Goal: Task Accomplishment & Management: Use online tool/utility

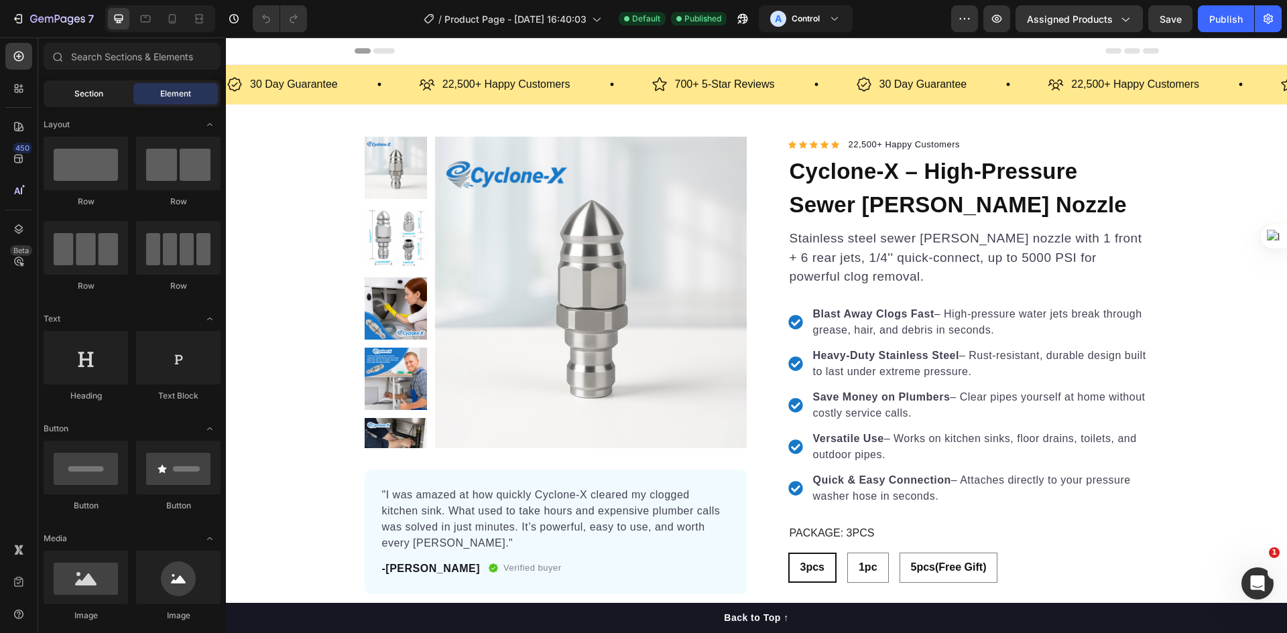
click at [90, 95] on span "Section" at bounding box center [88, 94] width 29 height 12
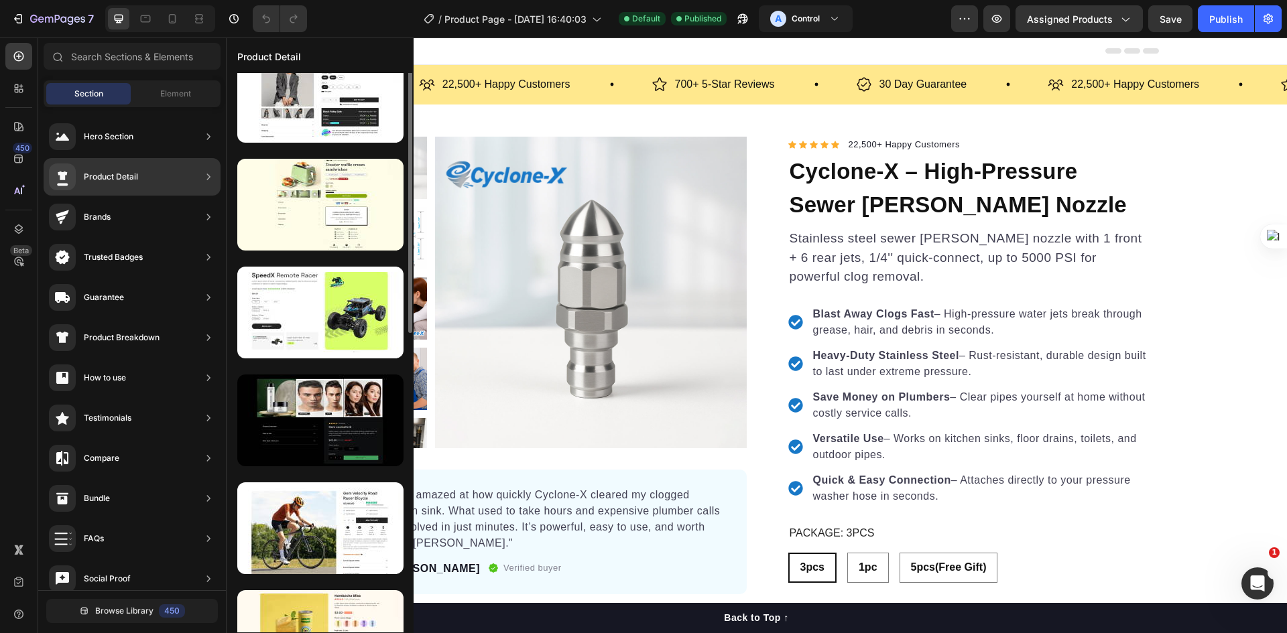
scroll to position [268, 0]
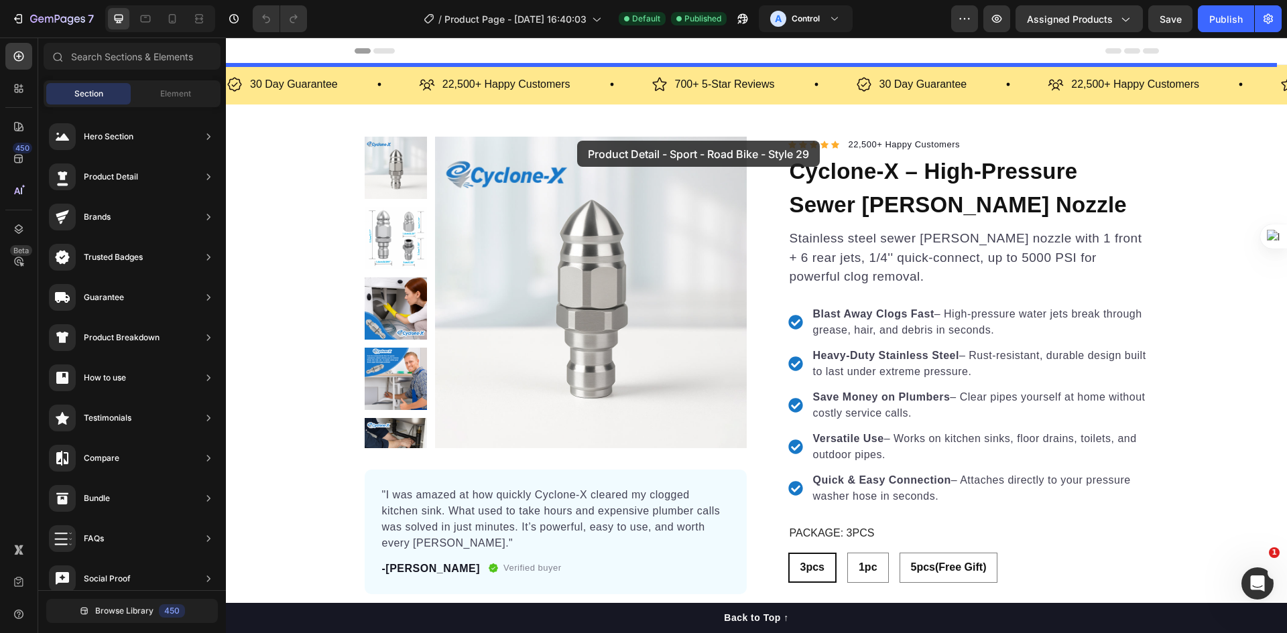
drag, startPoint x: 586, startPoint y: 432, endPoint x: 577, endPoint y: 141, distance: 291.0
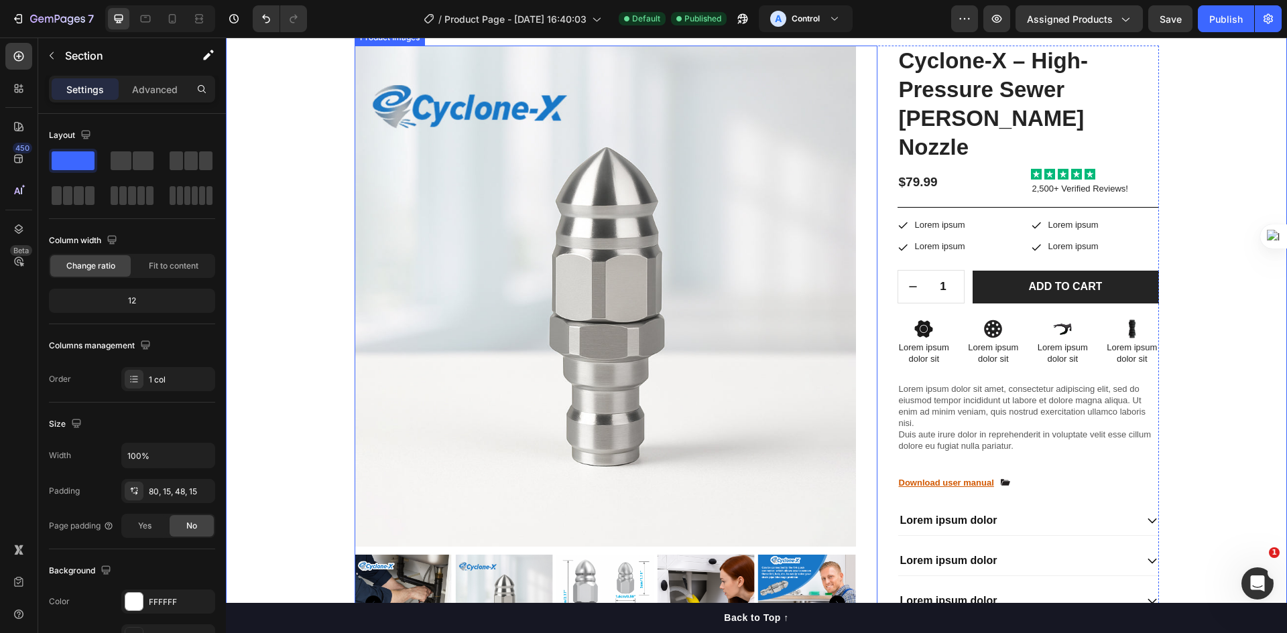
scroll to position [0, 0]
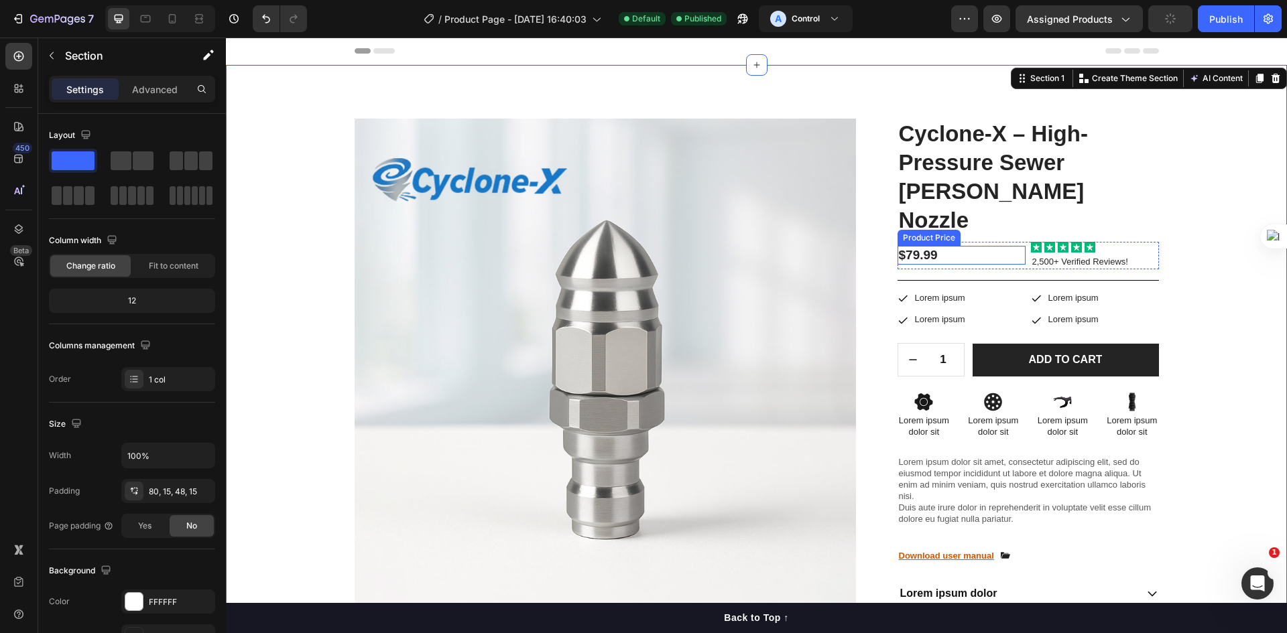
click at [937, 246] on div "$79.99" at bounding box center [961, 255] width 128 height 19
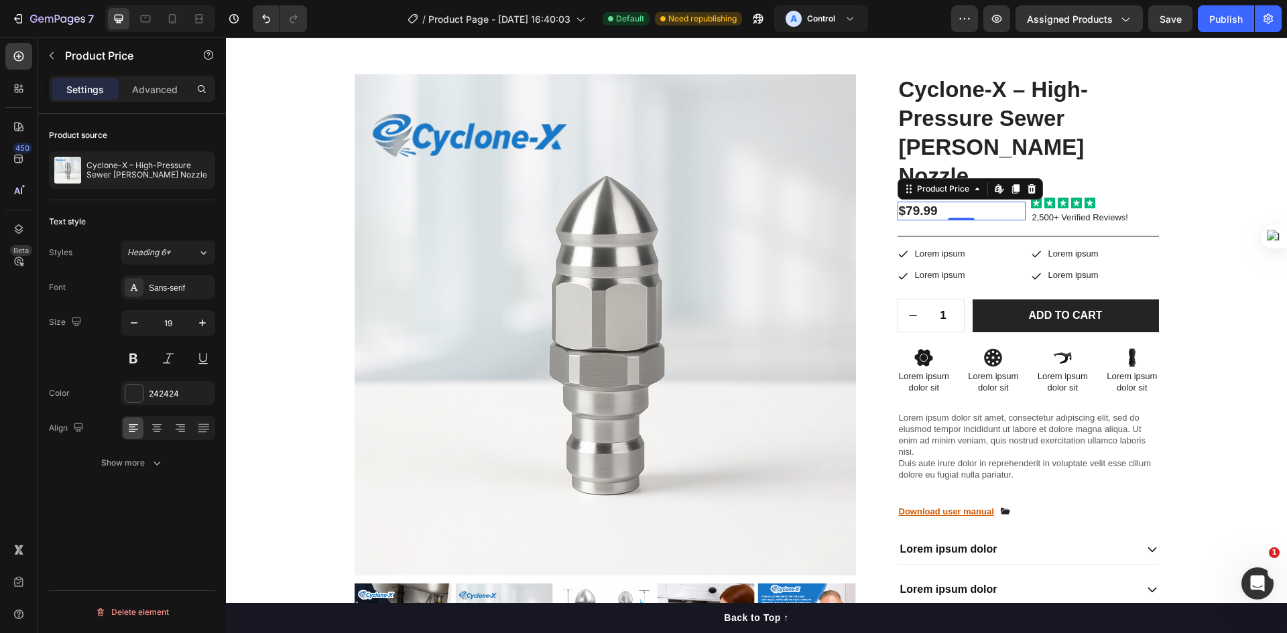
scroll to position [67, 0]
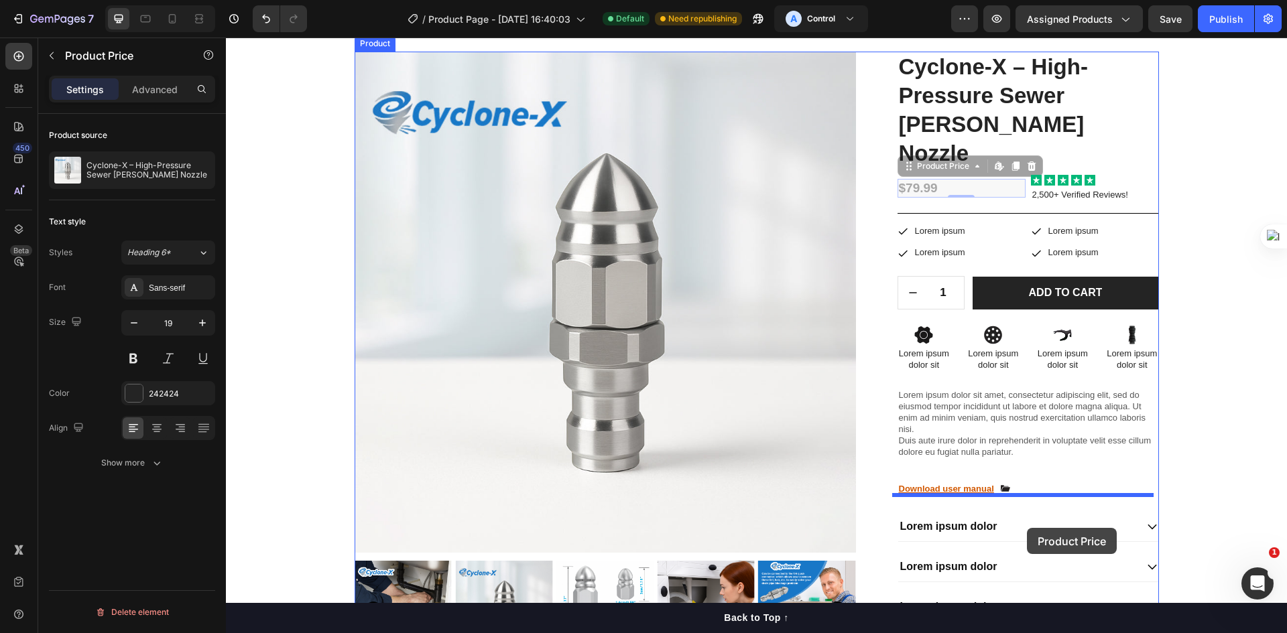
drag, startPoint x: 968, startPoint y: 159, endPoint x: 1027, endPoint y: 529, distance: 374.6
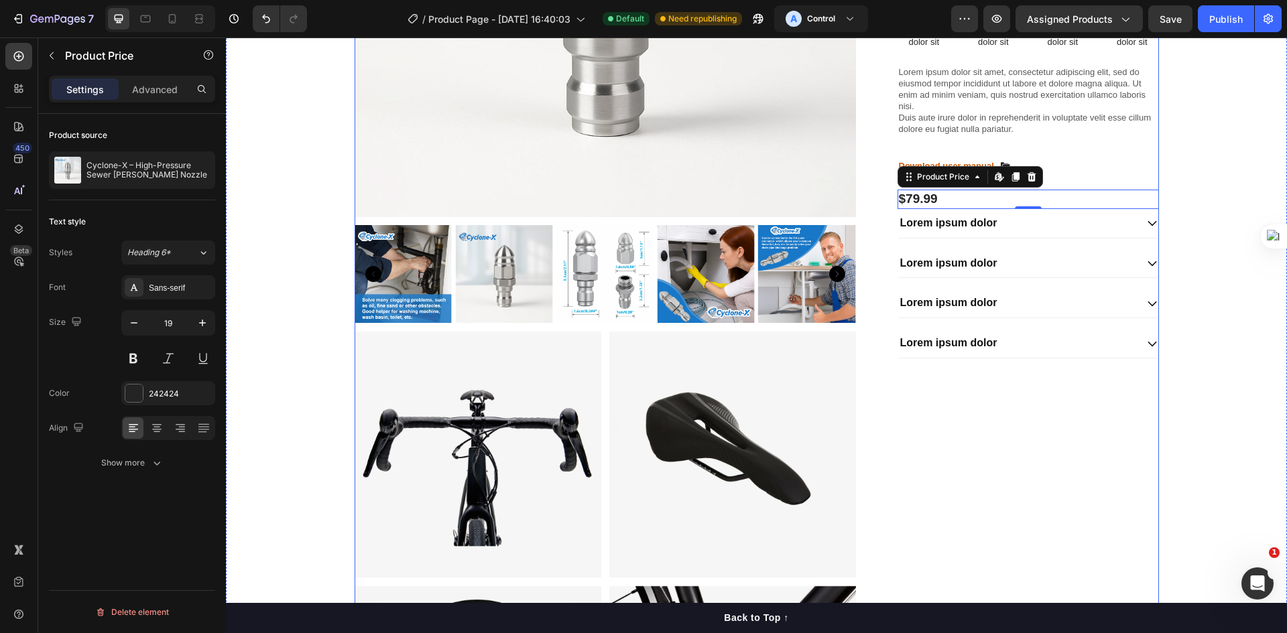
scroll to position [402, 0]
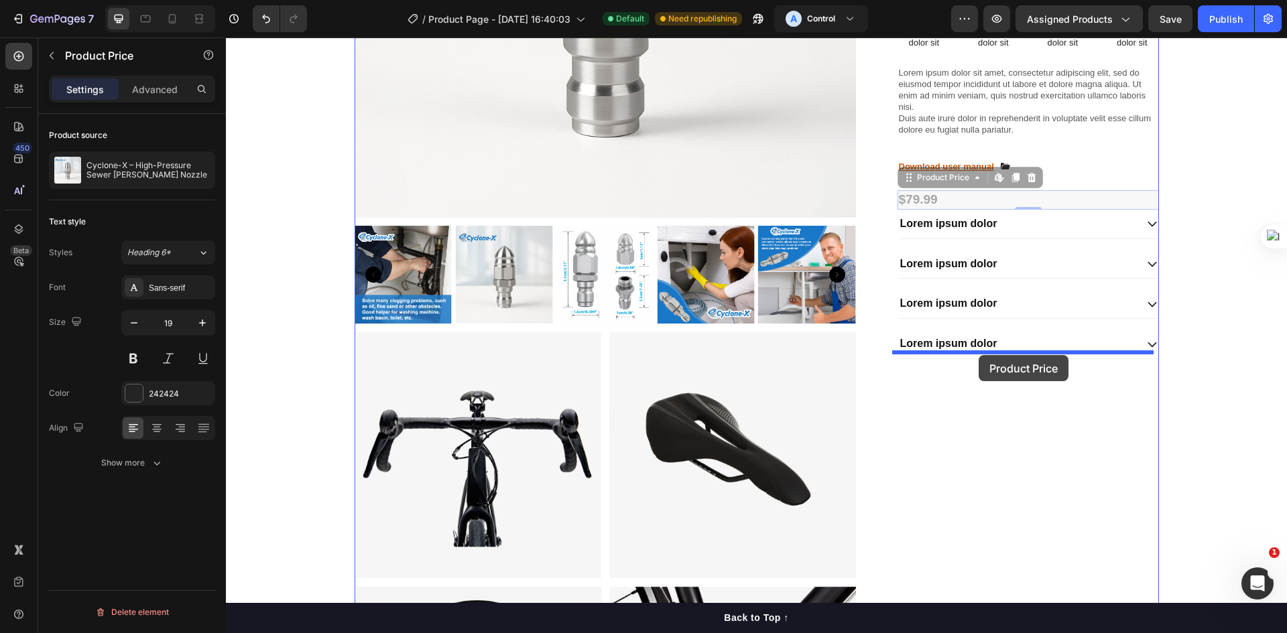
drag, startPoint x: 970, startPoint y: 180, endPoint x: 978, endPoint y: 359, distance: 179.1
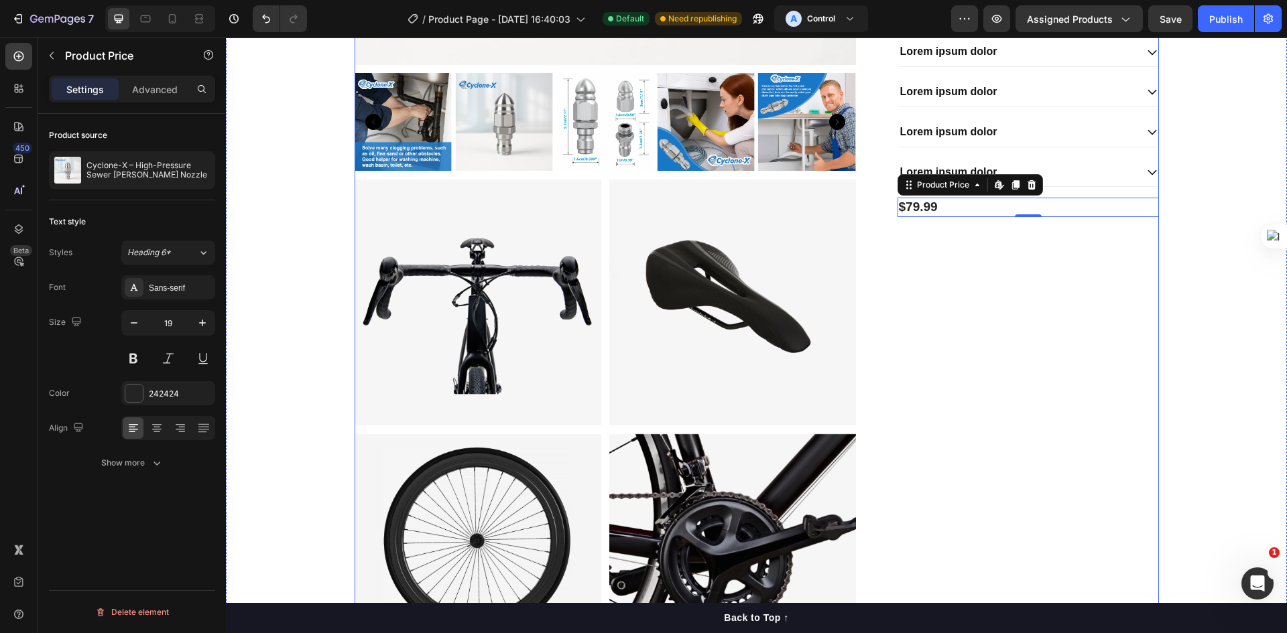
scroll to position [536, 0]
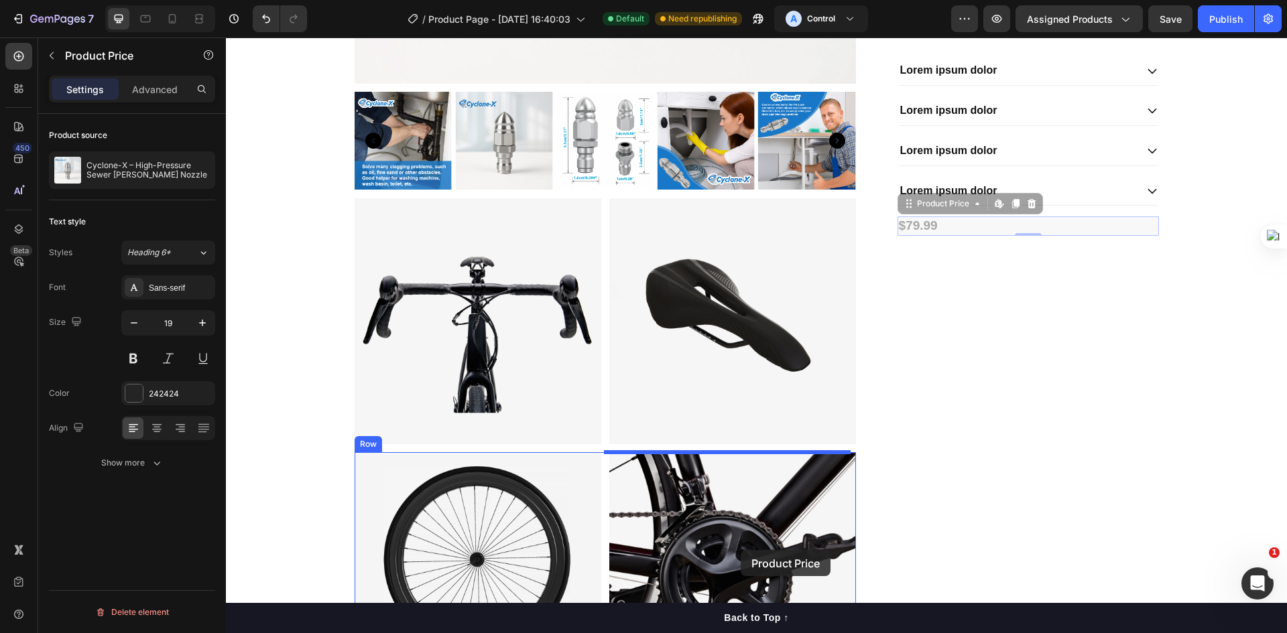
drag, startPoint x: 956, startPoint y: 206, endPoint x: 736, endPoint y: 555, distance: 411.6
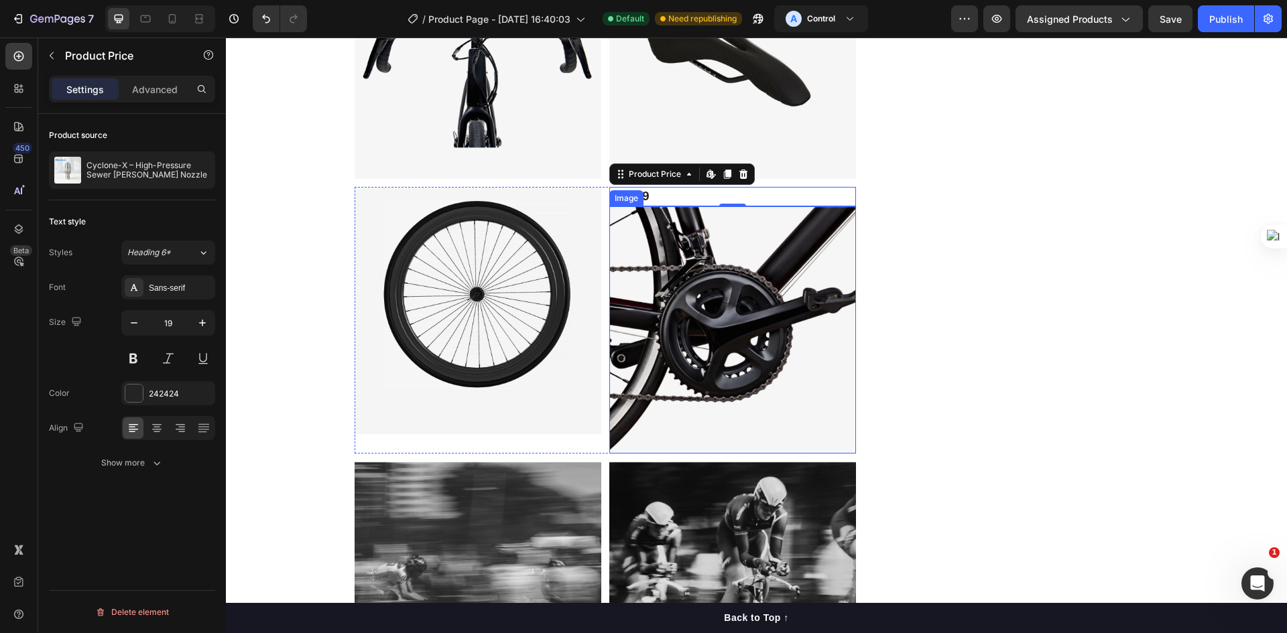
scroll to position [804, 0]
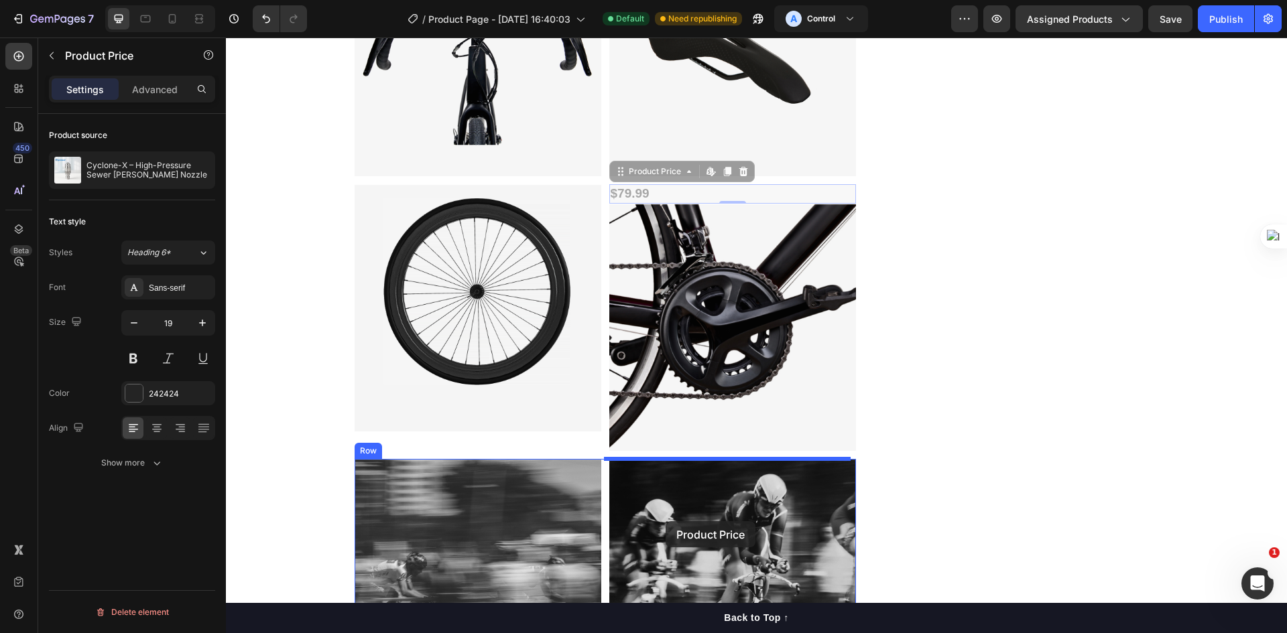
drag, startPoint x: 639, startPoint y: 191, endPoint x: 666, endPoint y: 565, distance: 374.9
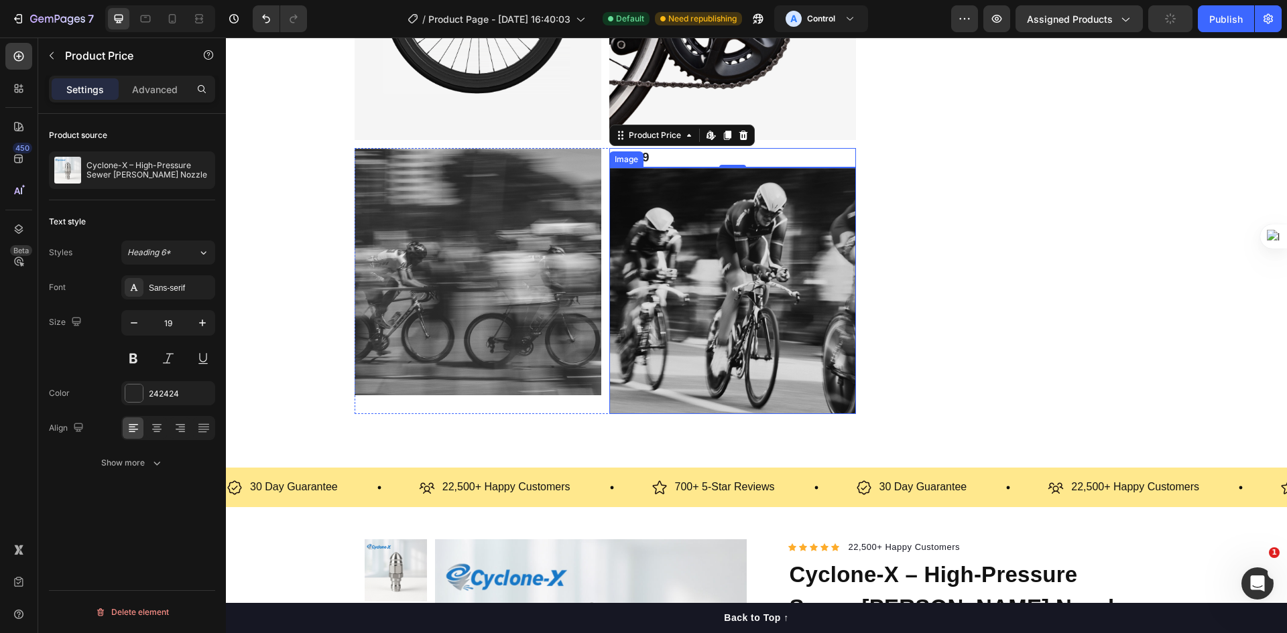
scroll to position [1072, 0]
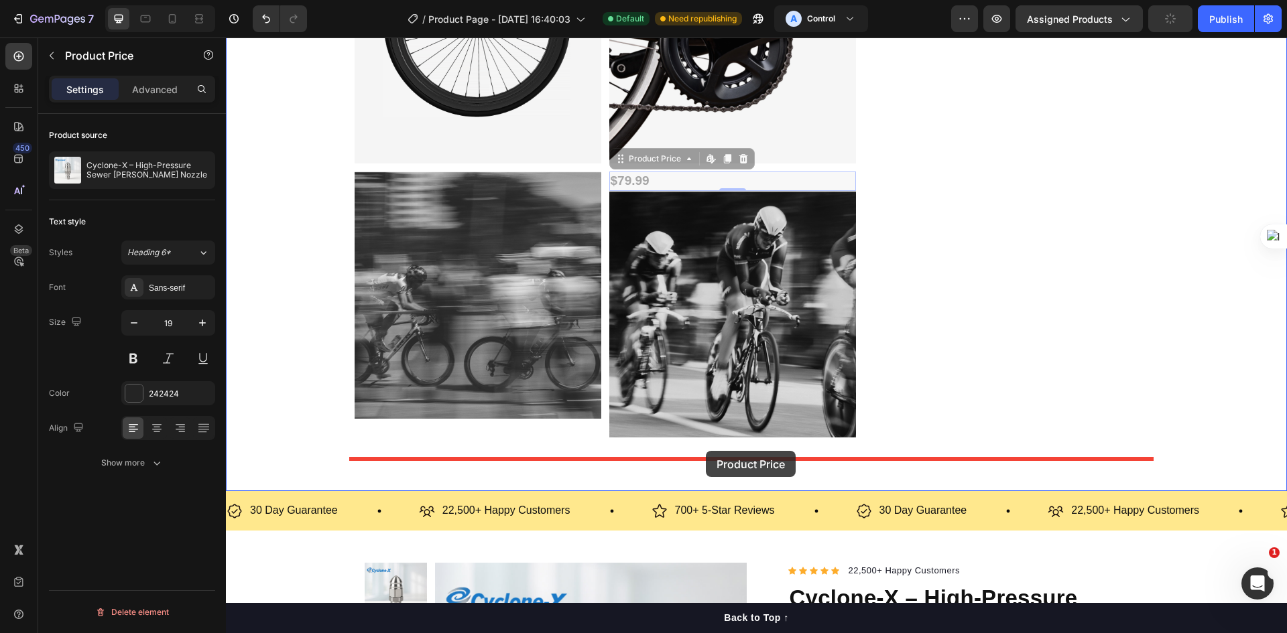
drag, startPoint x: 647, startPoint y: 184, endPoint x: 706, endPoint y: 451, distance: 273.8
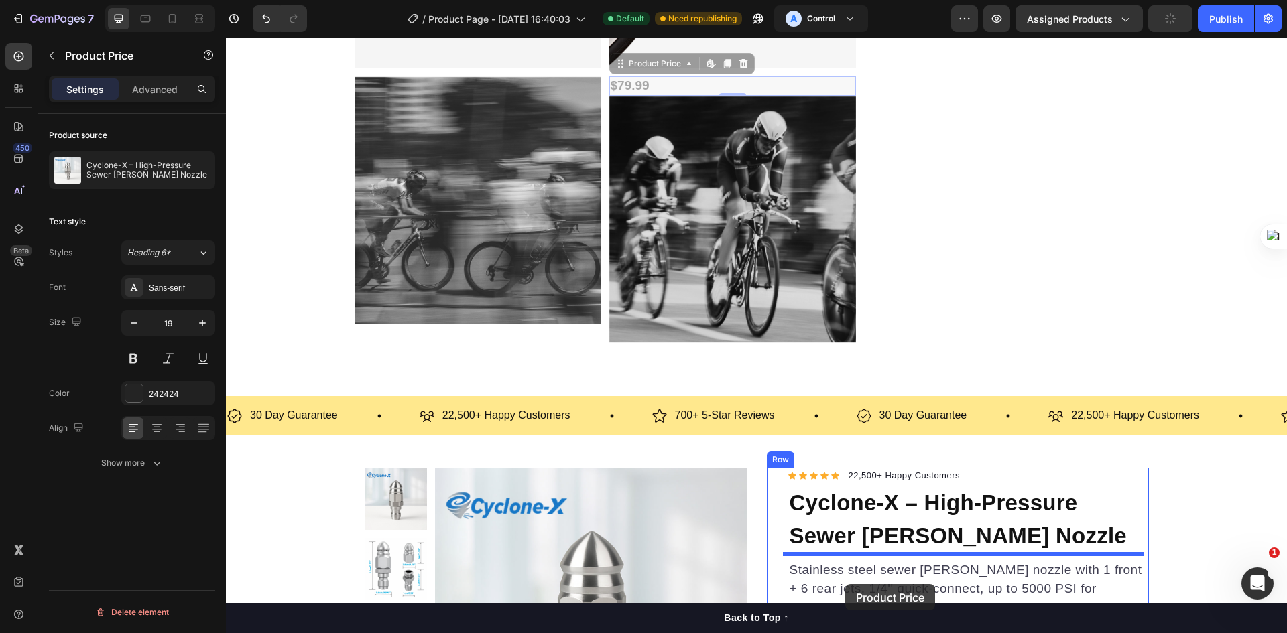
scroll to position [1191, 0]
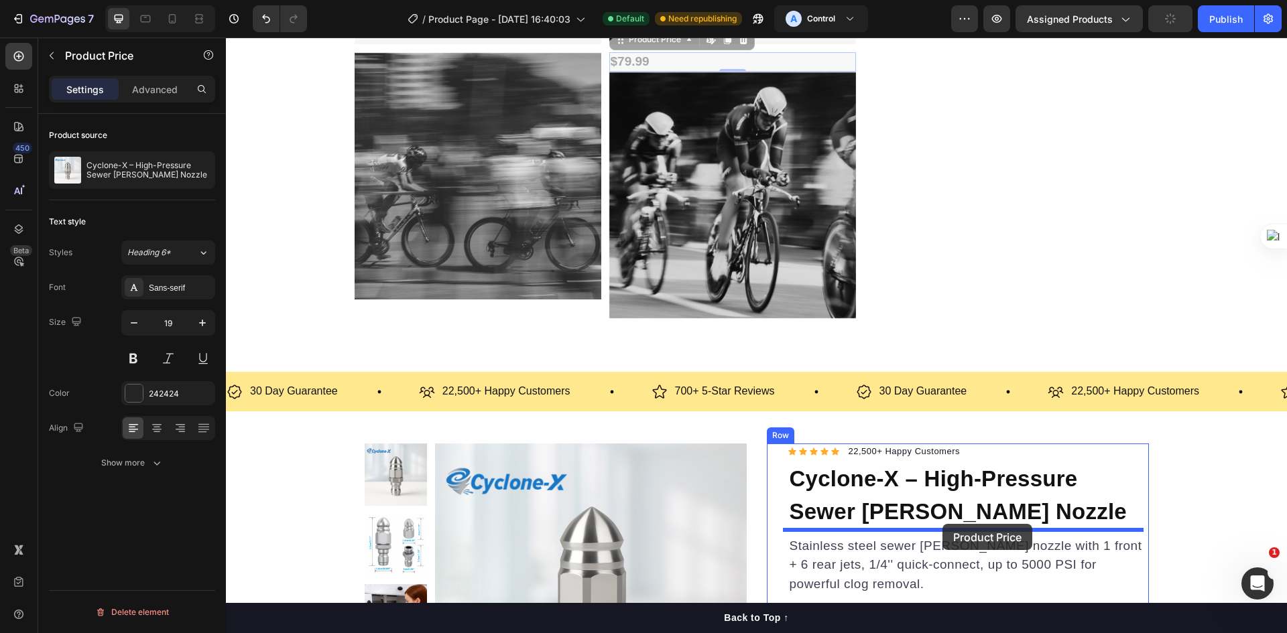
drag, startPoint x: 655, startPoint y: 115, endPoint x: 935, endPoint y: 526, distance: 497.6
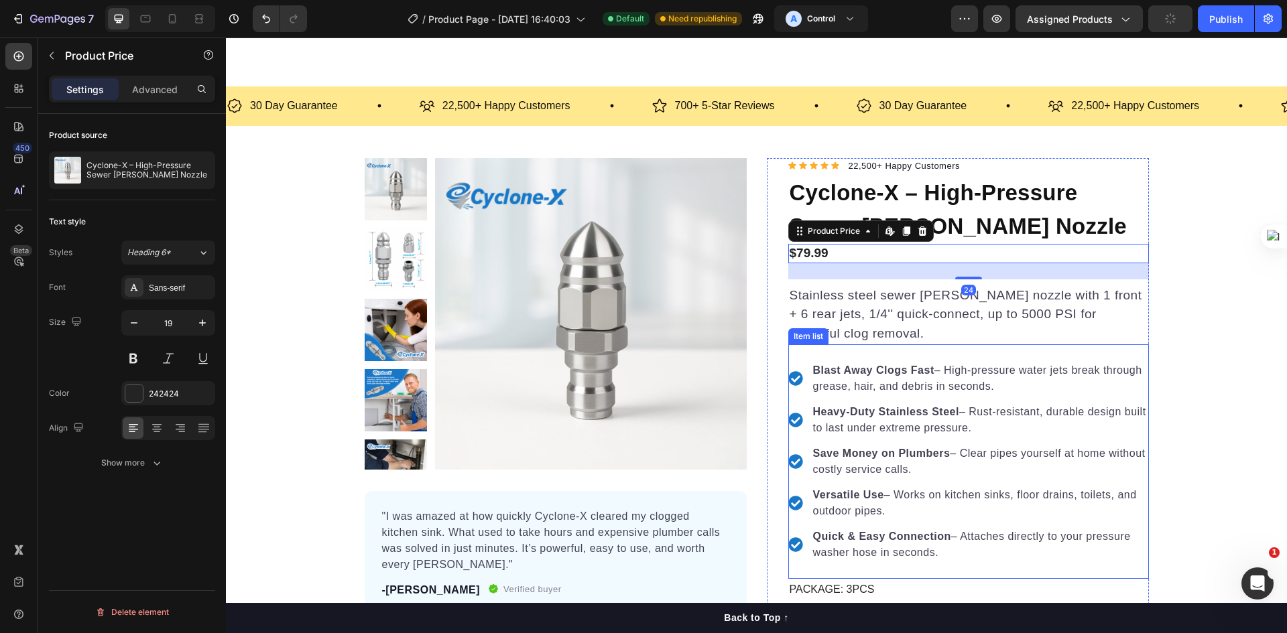
scroll to position [1460, 0]
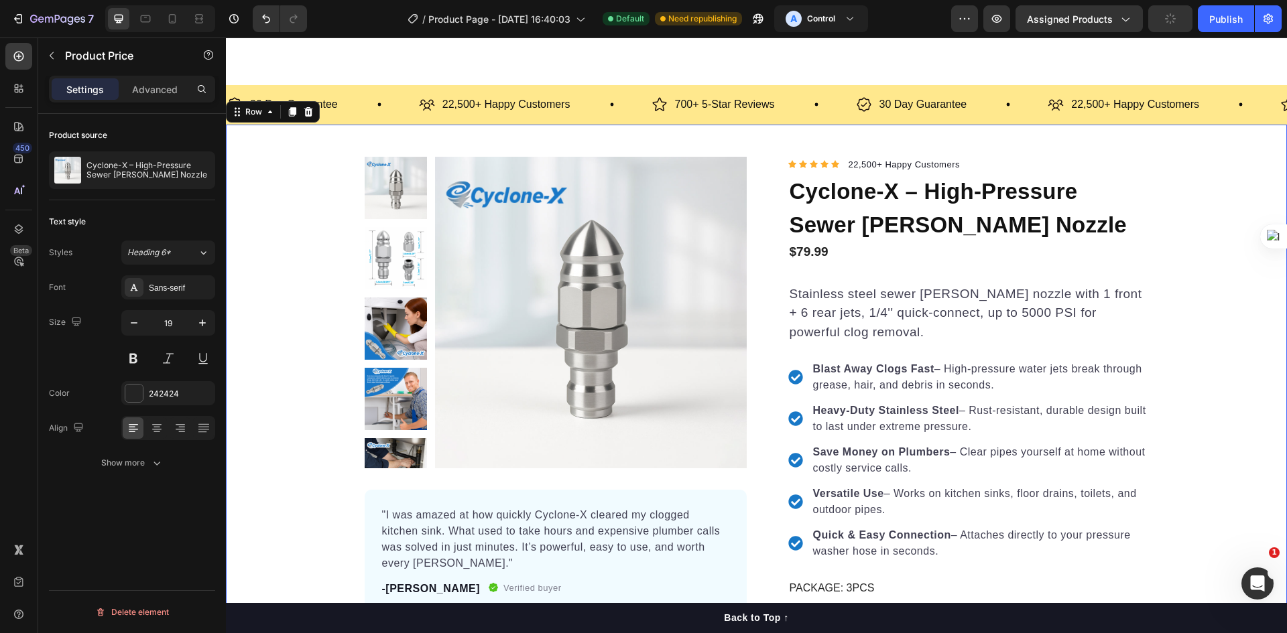
click at [1231, 353] on div "Product Images "I was amazed at how quickly Cyclone-X cleared my clogged kitche…" at bounding box center [756, 434] width 1061 height 554
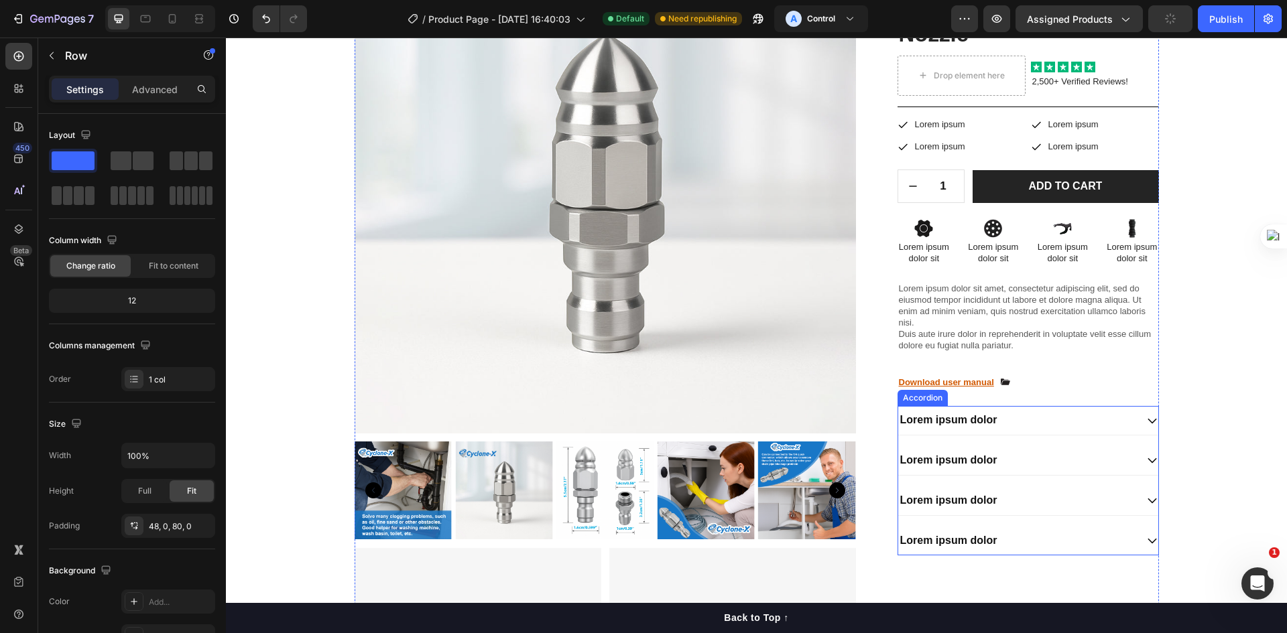
scroll to position [0, 0]
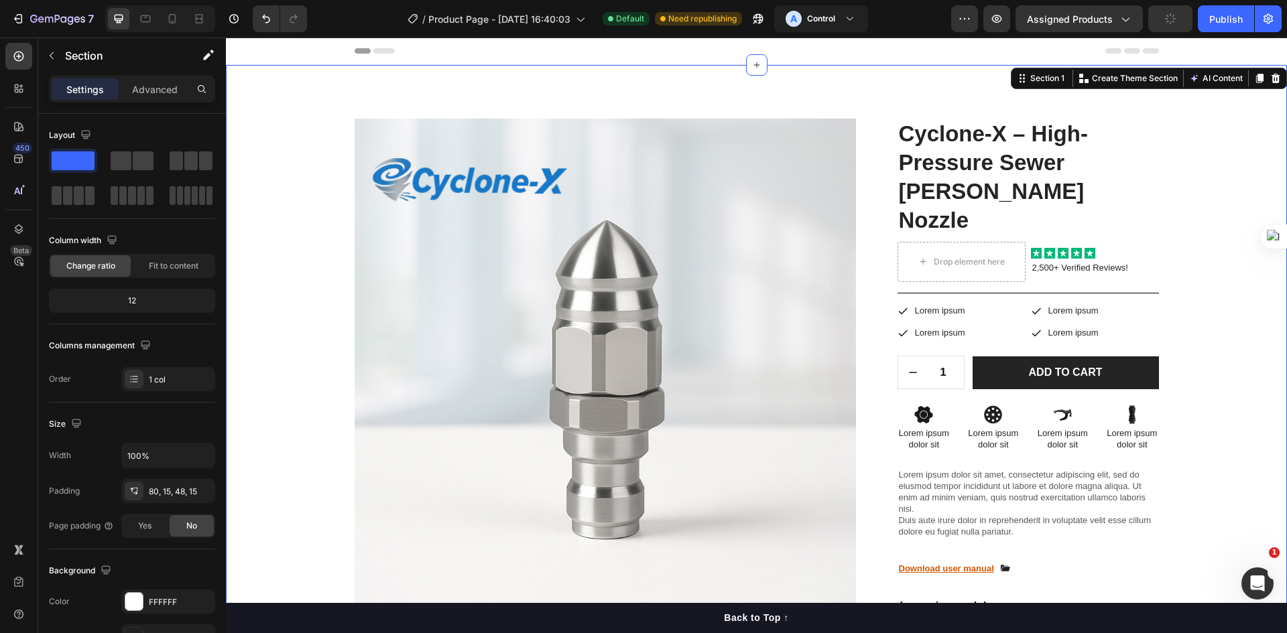
click at [1270, 79] on icon at bounding box center [1275, 78] width 11 height 11
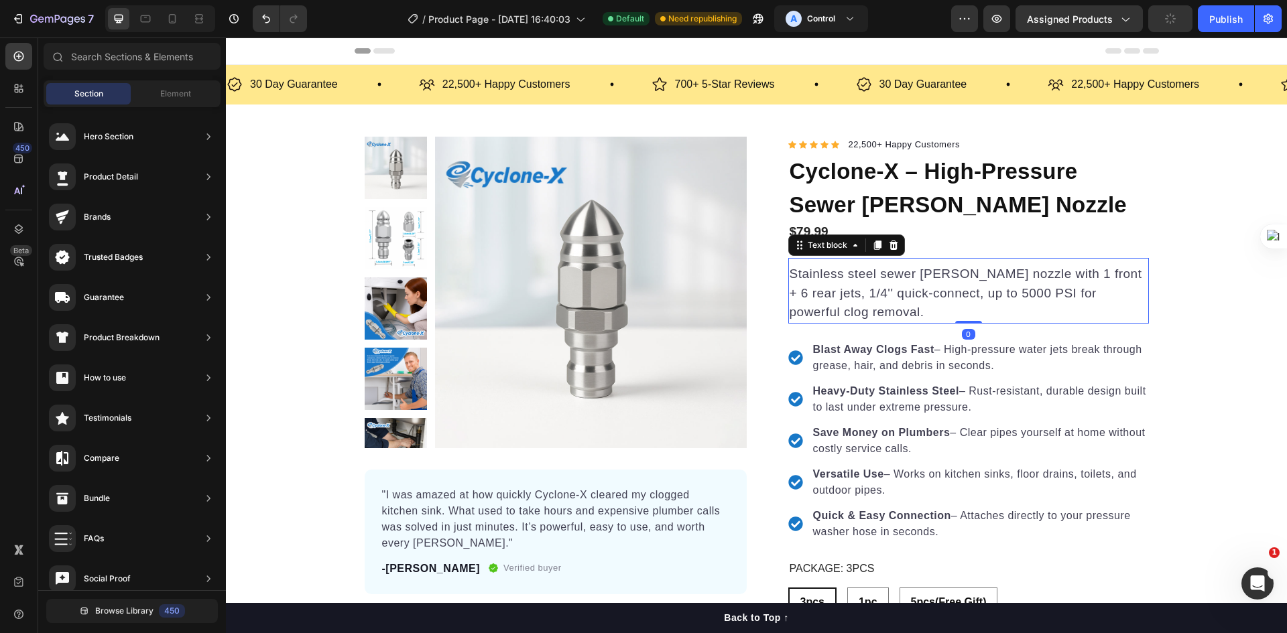
click at [853, 275] on p "Stainless steel sewer [PERSON_NAME] nozzle with 1 front + 6 rear jets, 1/4'' qu…" at bounding box center [968, 294] width 358 height 58
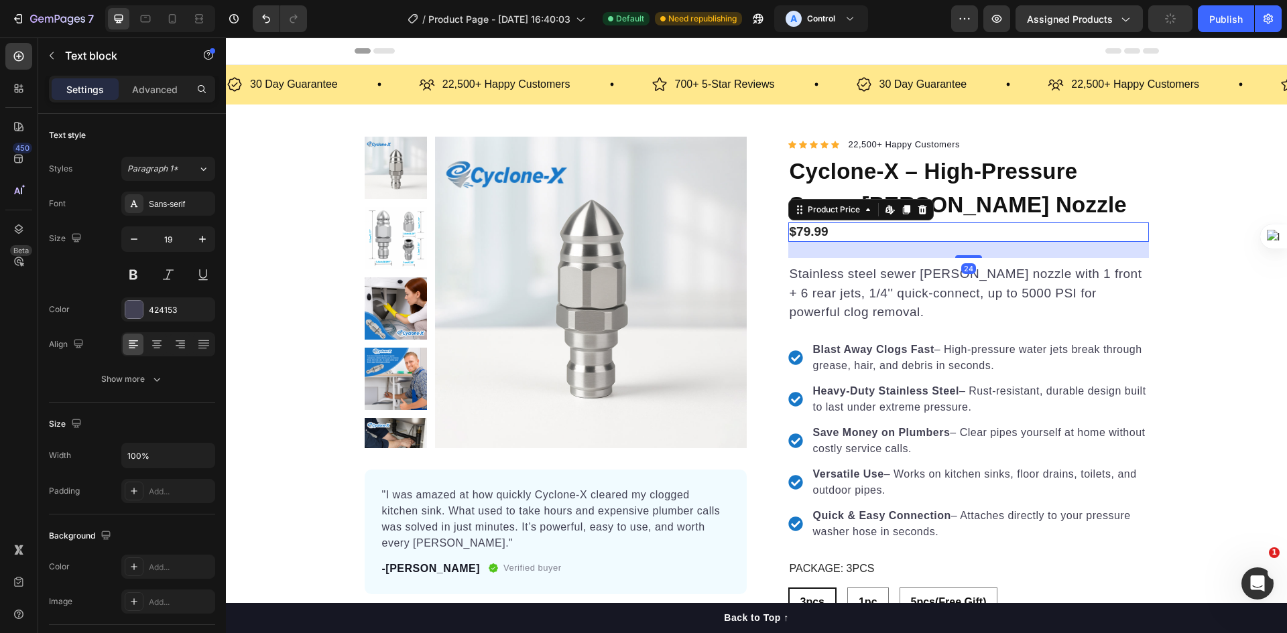
click at [923, 241] on div "$79.99" at bounding box center [968, 231] width 361 height 19
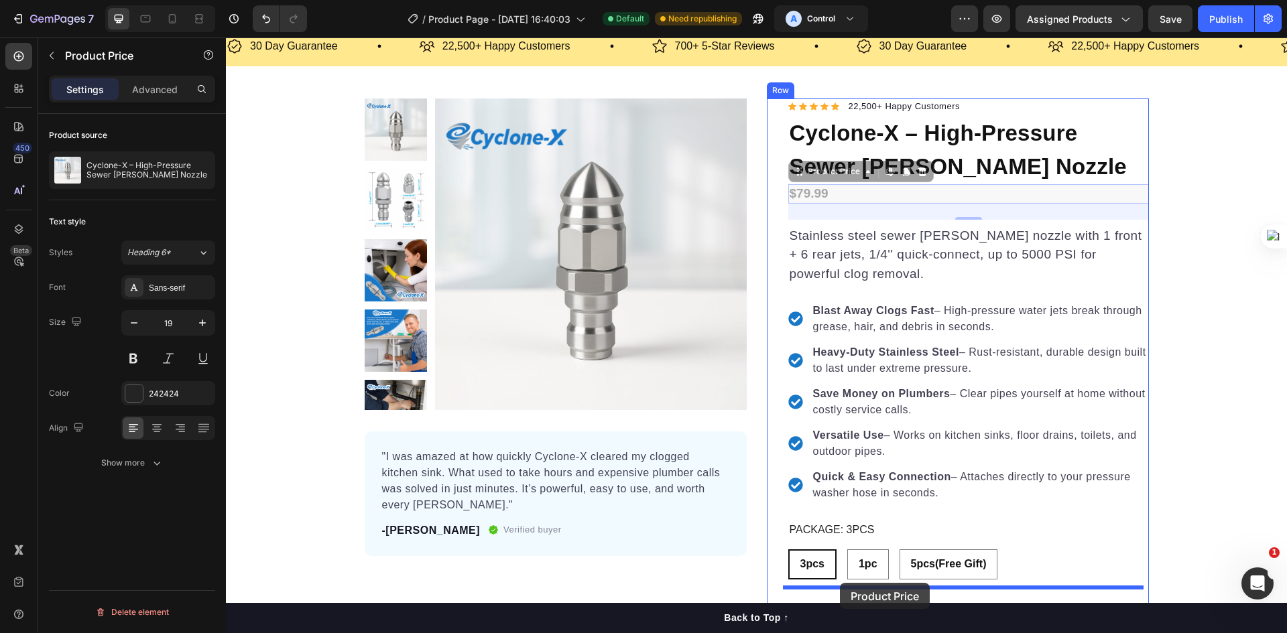
scroll to position [53, 0]
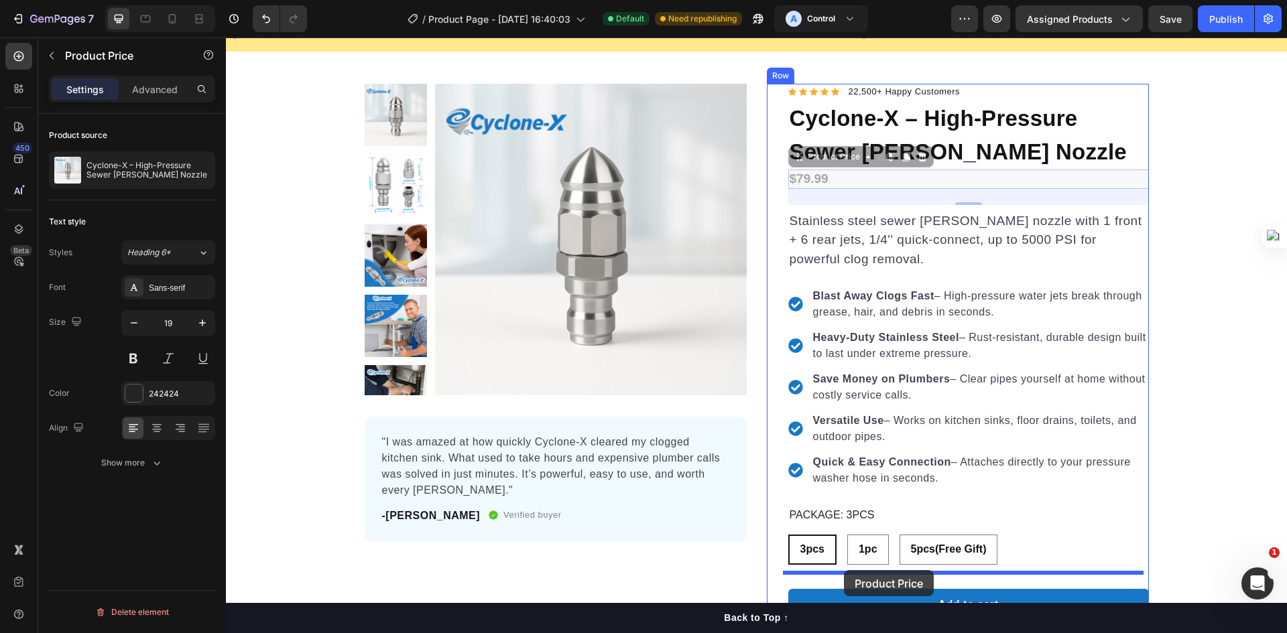
drag, startPoint x: 856, startPoint y: 232, endPoint x: 854, endPoint y: 560, distance: 327.7
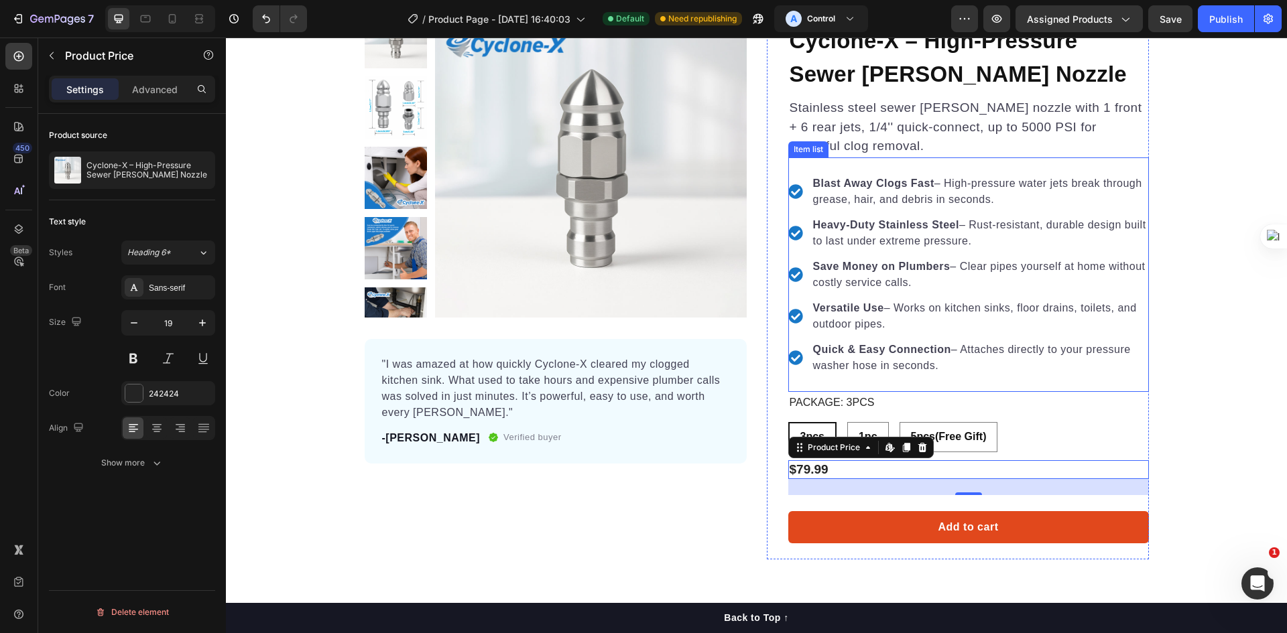
scroll to position [254, 0]
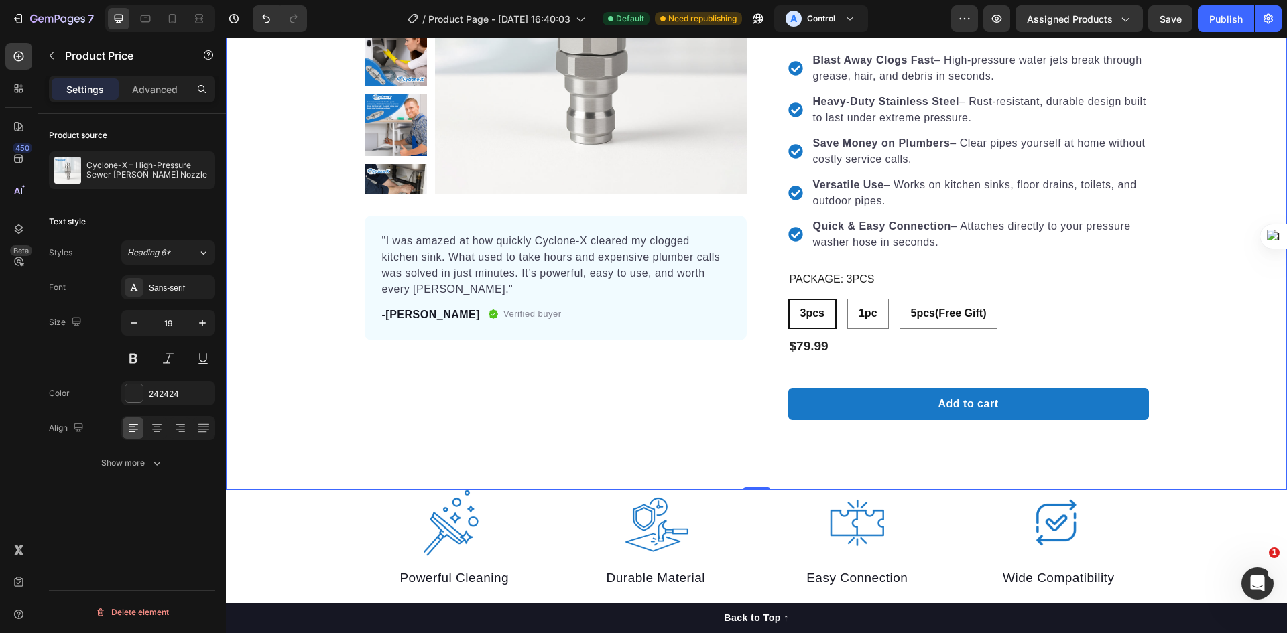
click at [1220, 374] on div "Product Images "I was amazed at how quickly Cyclone-X cleared my clogged kitche…" at bounding box center [756, 160] width 1061 height 554
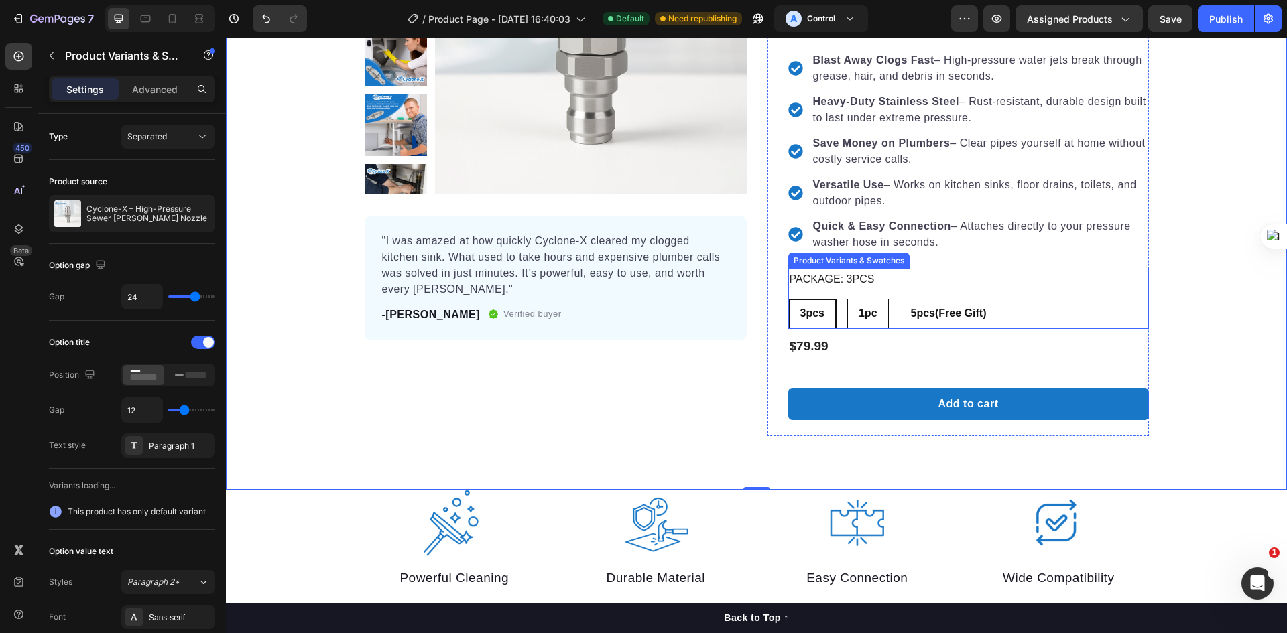
click at [865, 310] on span "1pc" at bounding box center [867, 313] width 19 height 11
click at [847, 299] on input "1pc 1pc 1pc" at bounding box center [846, 298] width 1 height 1
radio input "true"
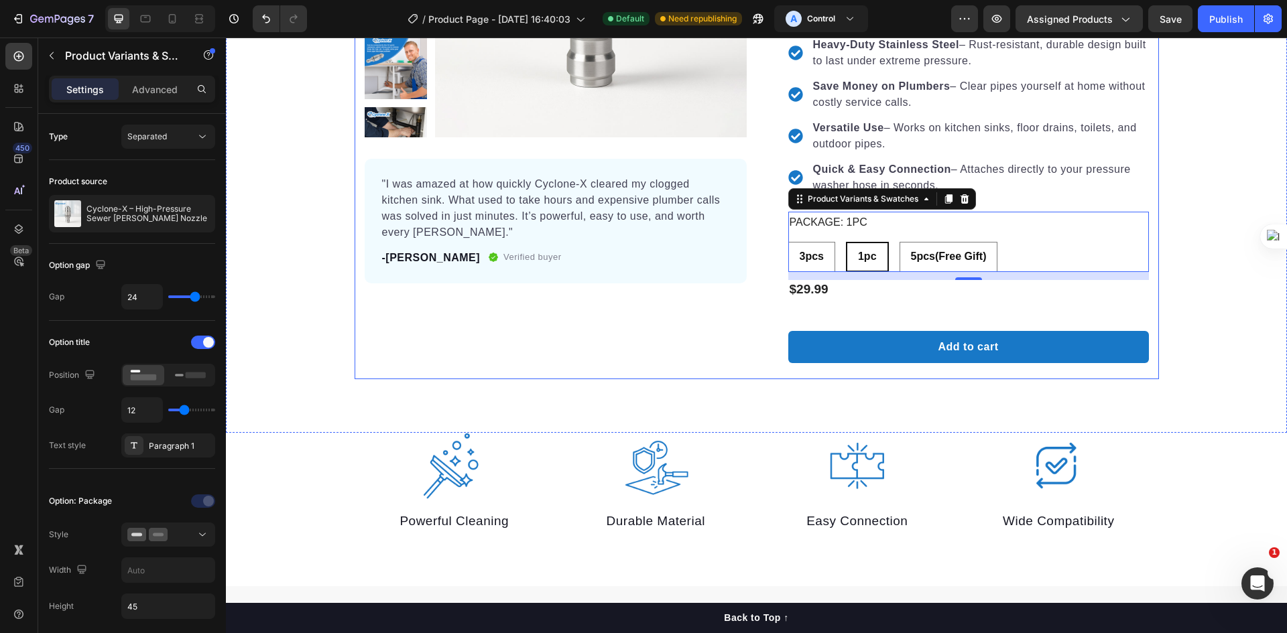
scroll to position [388, 0]
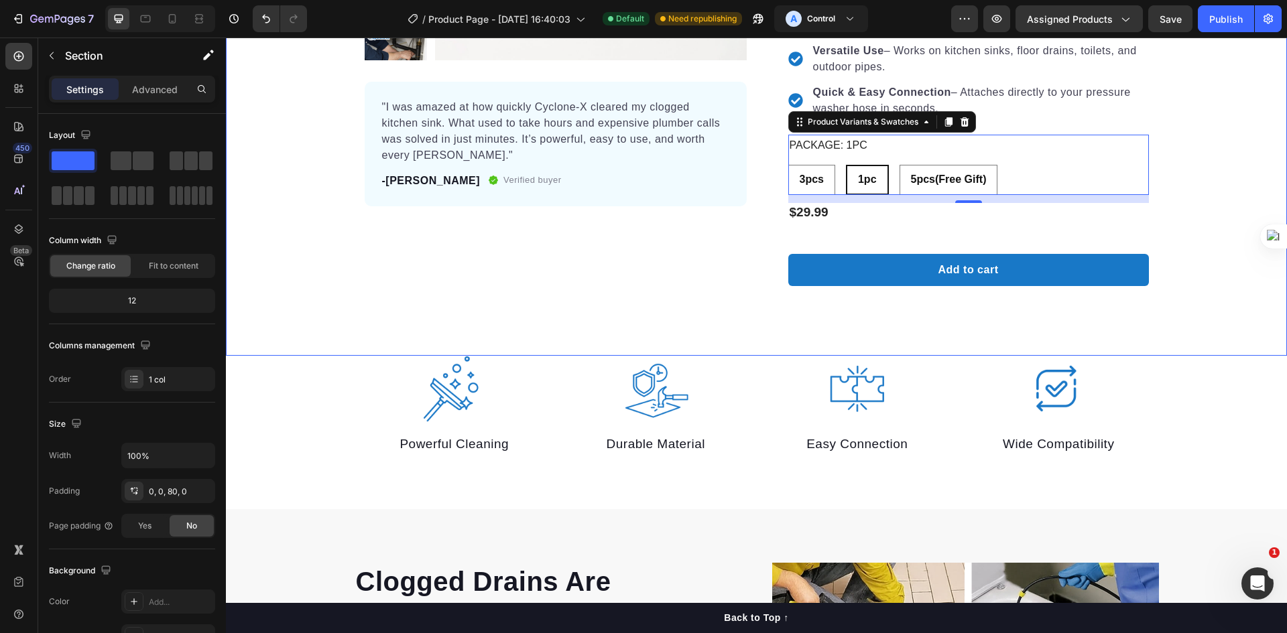
click at [275, 357] on div "Image Powerful Cleaning Text block Image Durable Material Text block Image Easy…" at bounding box center [756, 406] width 1061 height 100
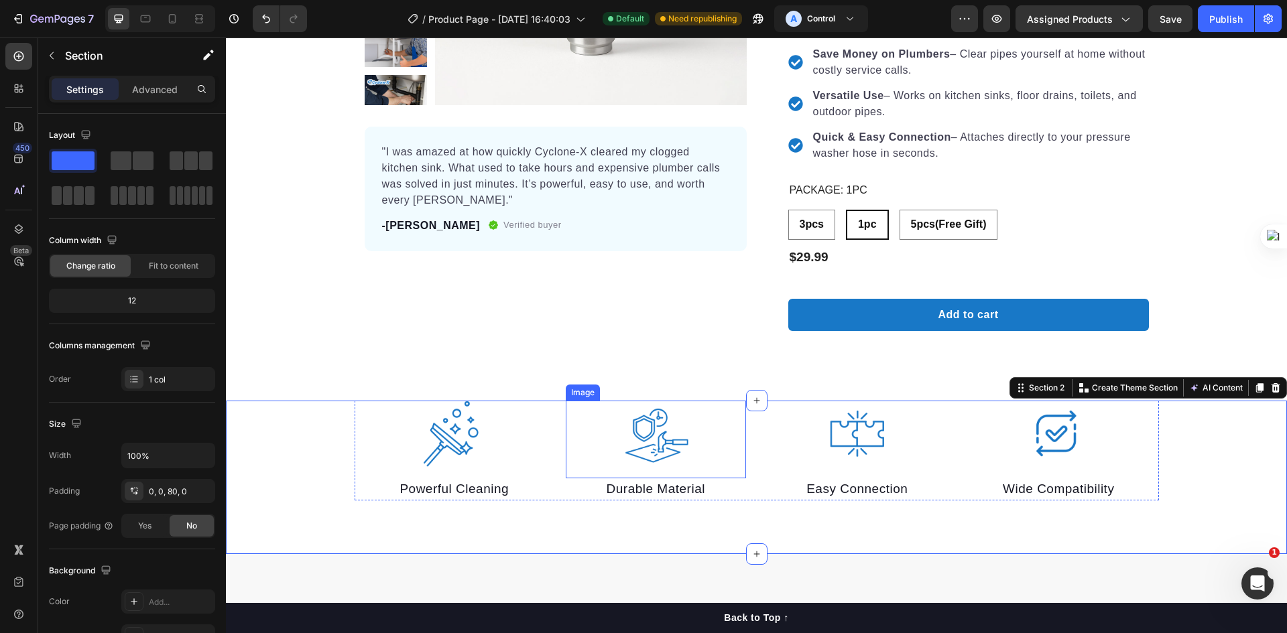
scroll to position [321, 0]
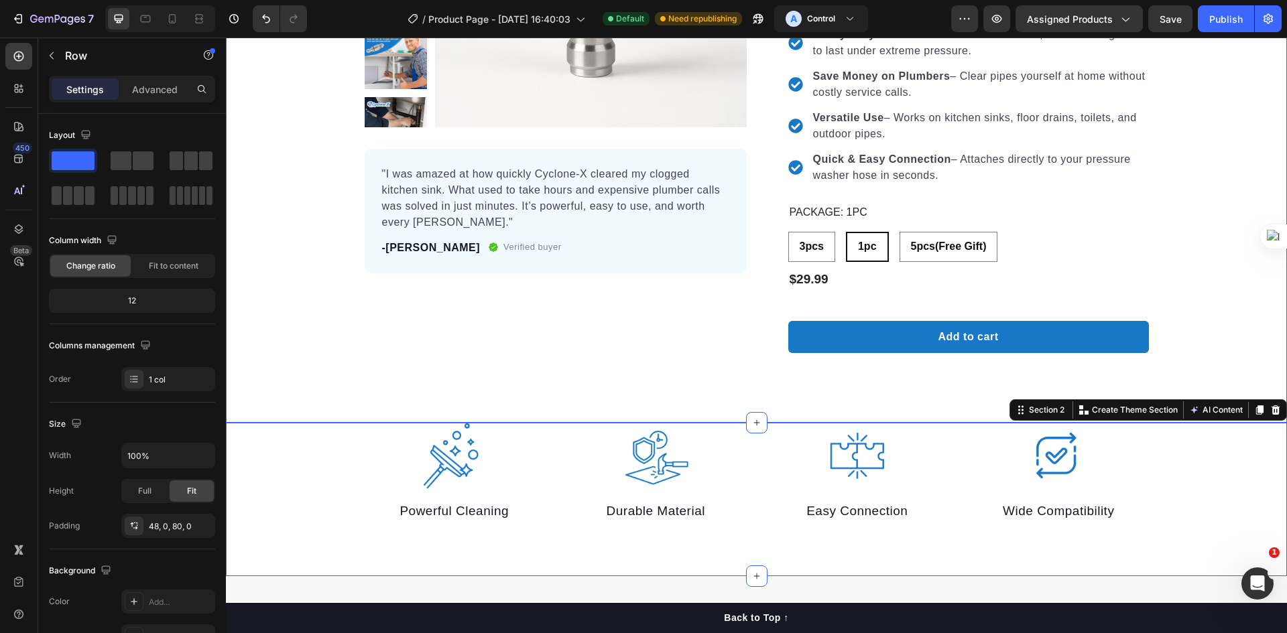
click at [293, 361] on div "Product Images "I was amazed at how quickly Cyclone-X cleared my clogged kitche…" at bounding box center [756, 93] width 1061 height 554
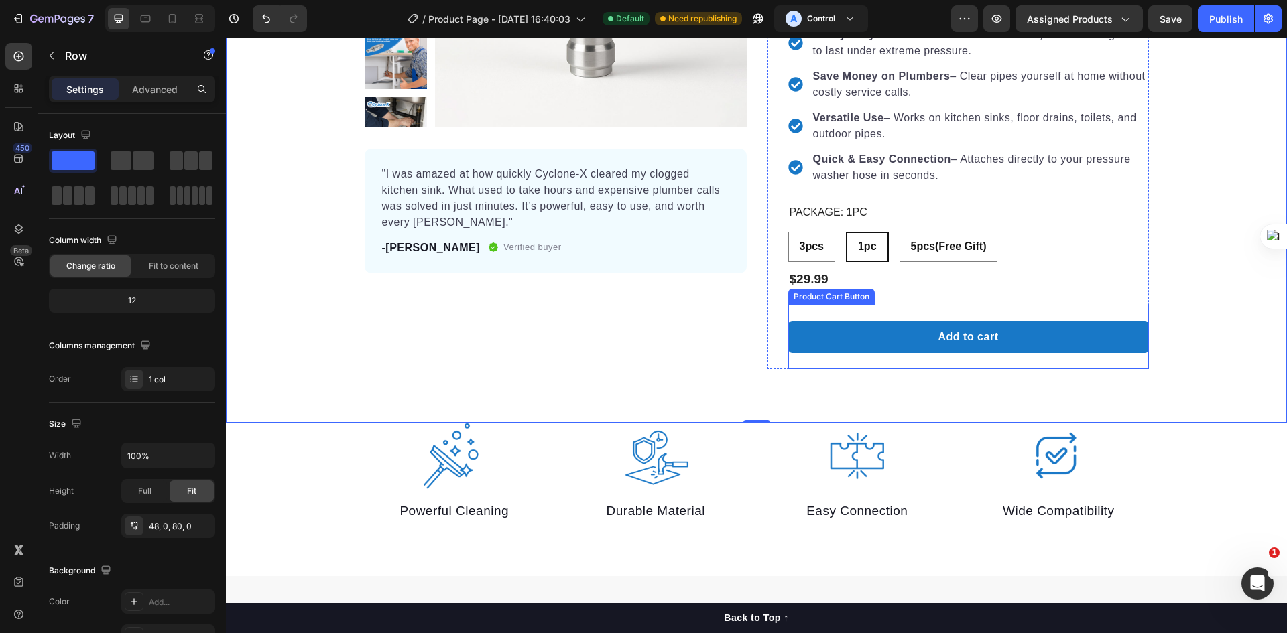
click at [856, 292] on div "Product Cart Button" at bounding box center [831, 297] width 81 height 12
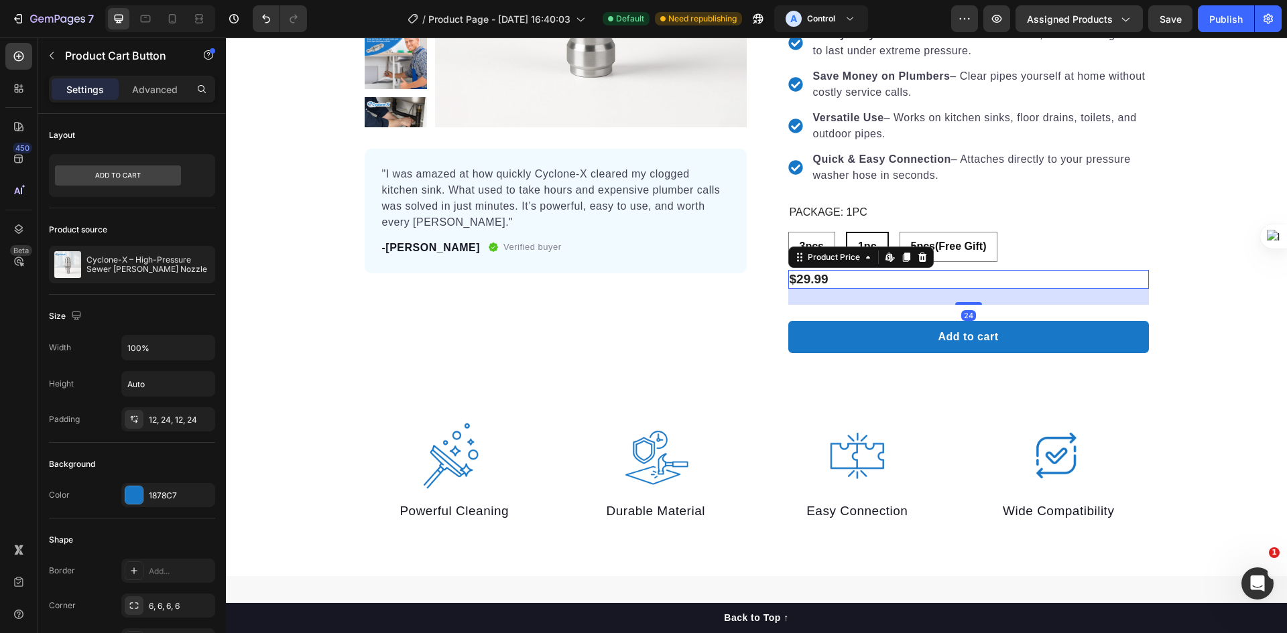
click at [881, 270] on div "$29.99" at bounding box center [968, 279] width 361 height 19
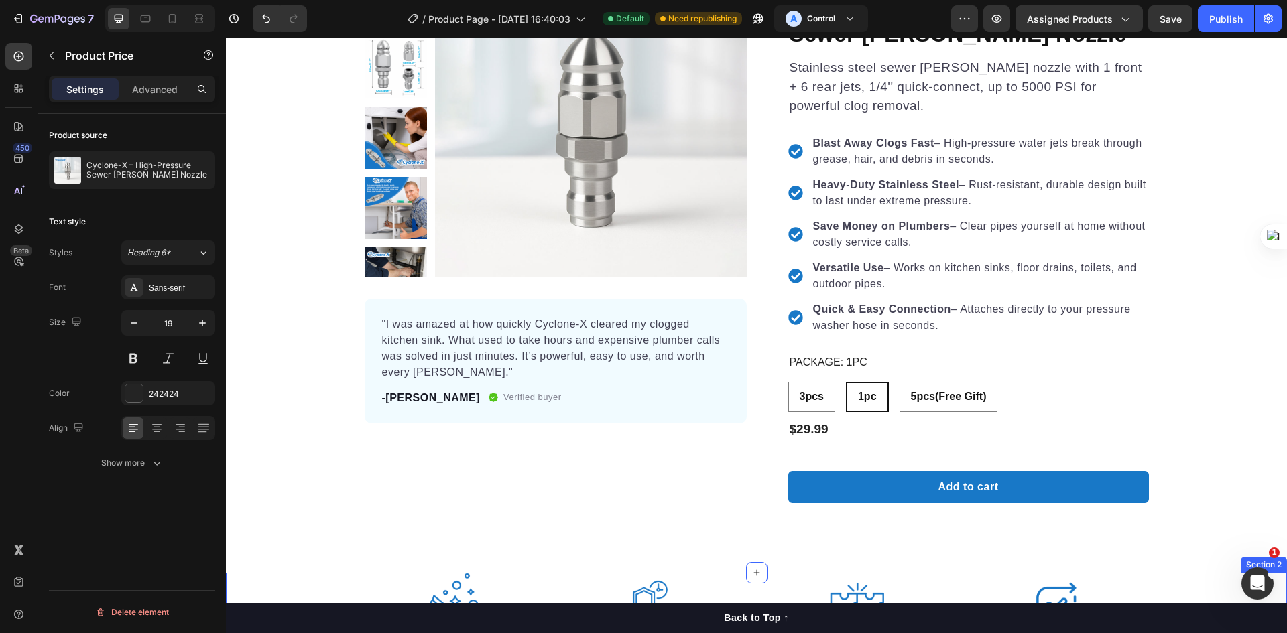
scroll to position [257, 0]
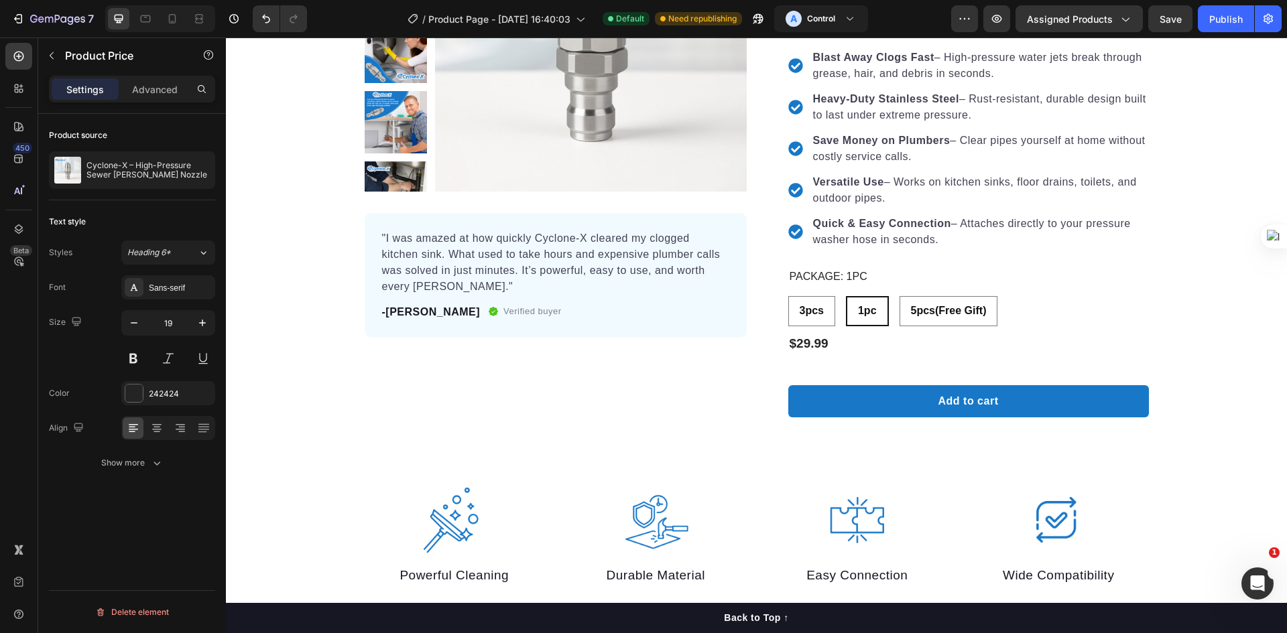
click at [821, 337] on div "$29.99" at bounding box center [968, 343] width 361 height 19
click at [875, 339] on div "$29.99" at bounding box center [968, 343] width 361 height 19
drag, startPoint x: 797, startPoint y: 340, endPoint x: 793, endPoint y: 348, distance: 8.1
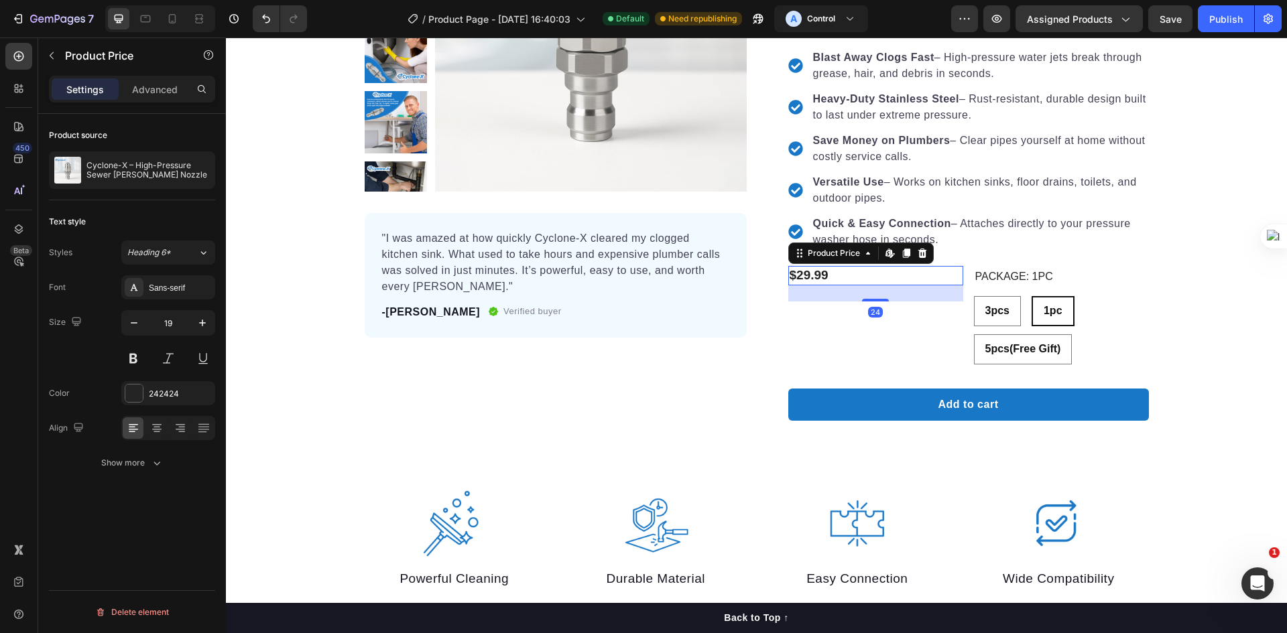
drag, startPoint x: 914, startPoint y: 255, endPoint x: 910, endPoint y: 262, distance: 8.4
click at [917, 257] on icon at bounding box center [922, 253] width 11 height 11
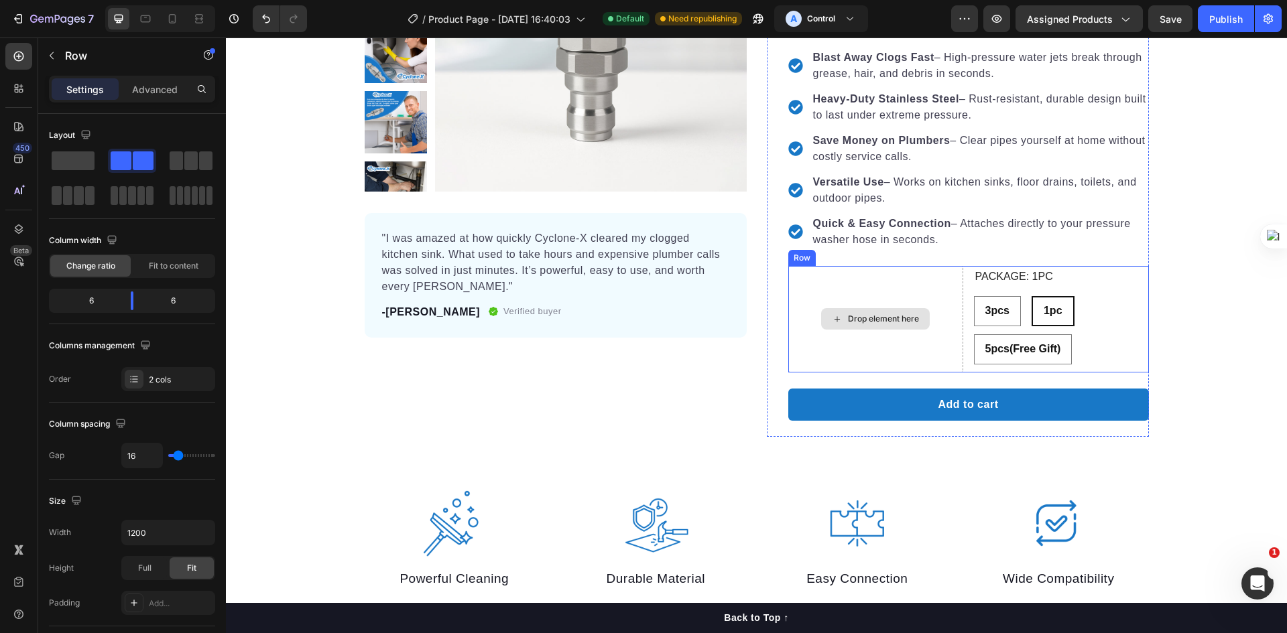
click at [930, 299] on div "Drop element here" at bounding box center [875, 319] width 175 height 107
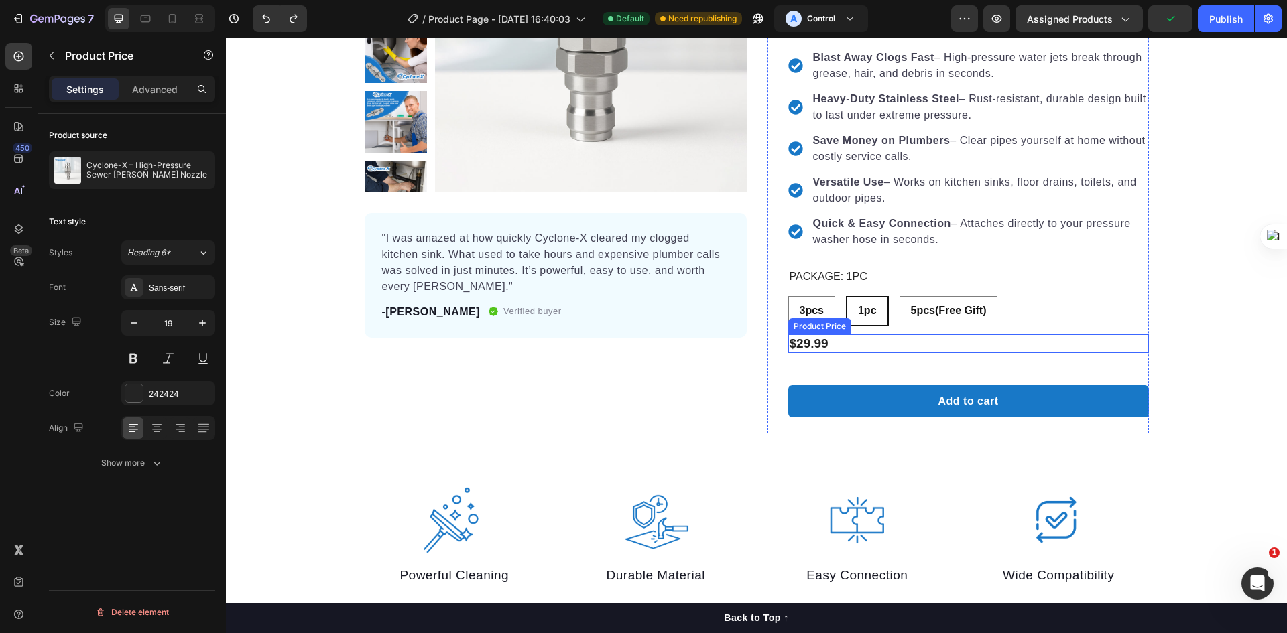
click at [834, 349] on div "$29.99" at bounding box center [968, 343] width 361 height 19
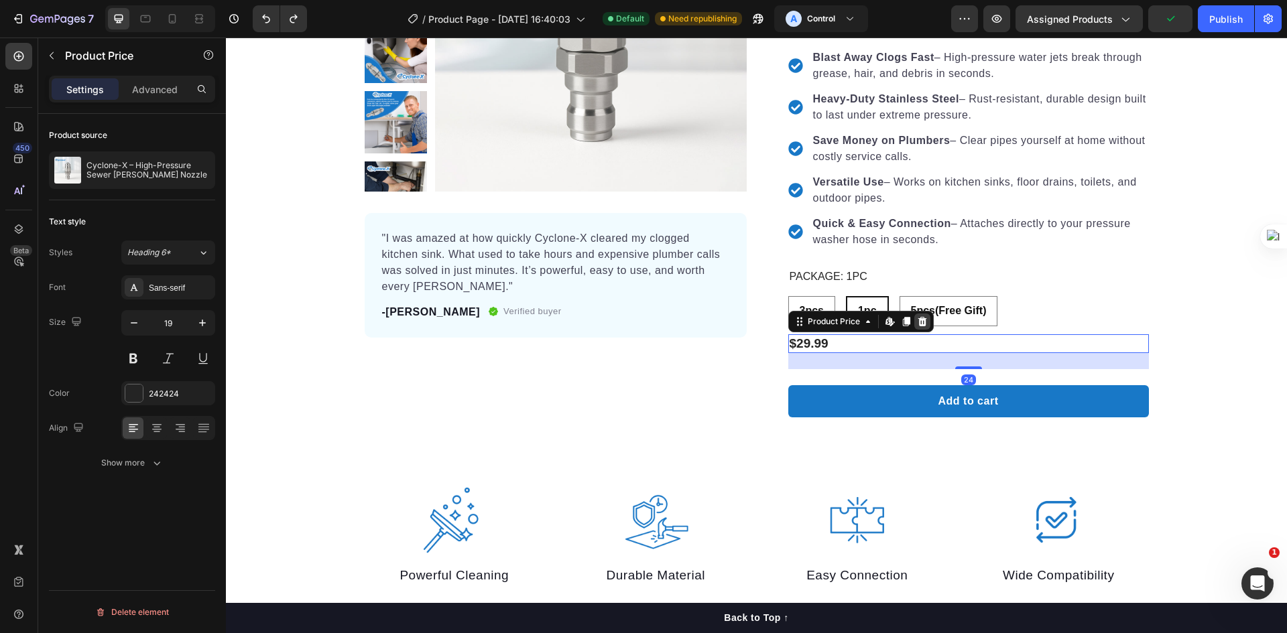
click at [917, 325] on icon at bounding box center [921, 320] width 9 height 9
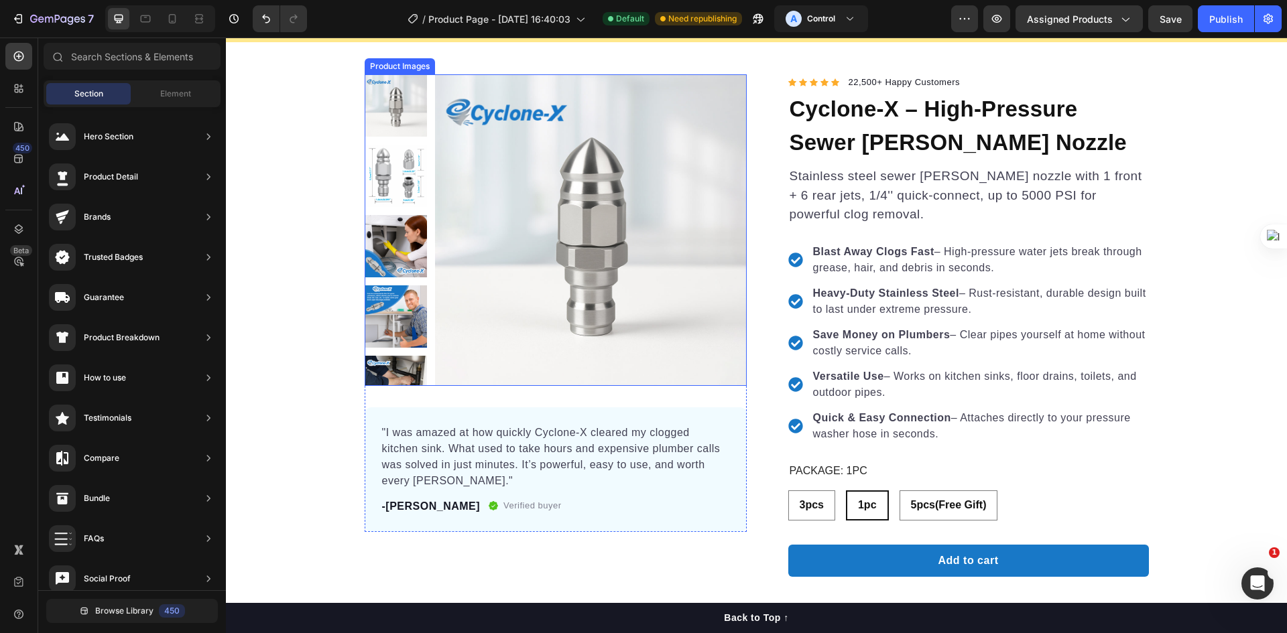
scroll to position [134, 0]
